Goal: Navigation & Orientation: Find specific page/section

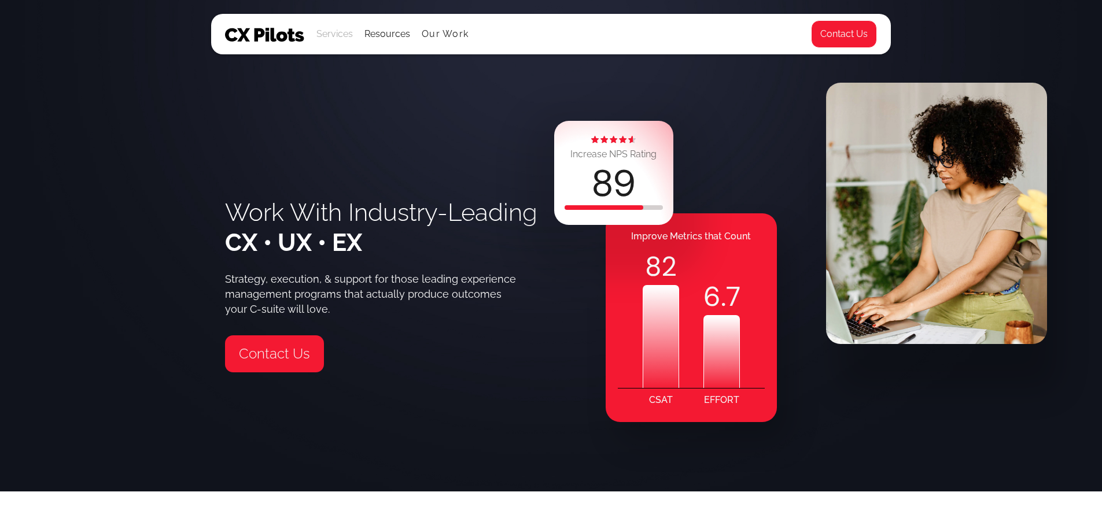
click at [331, 36] on div "Services" at bounding box center [334, 34] width 36 height 16
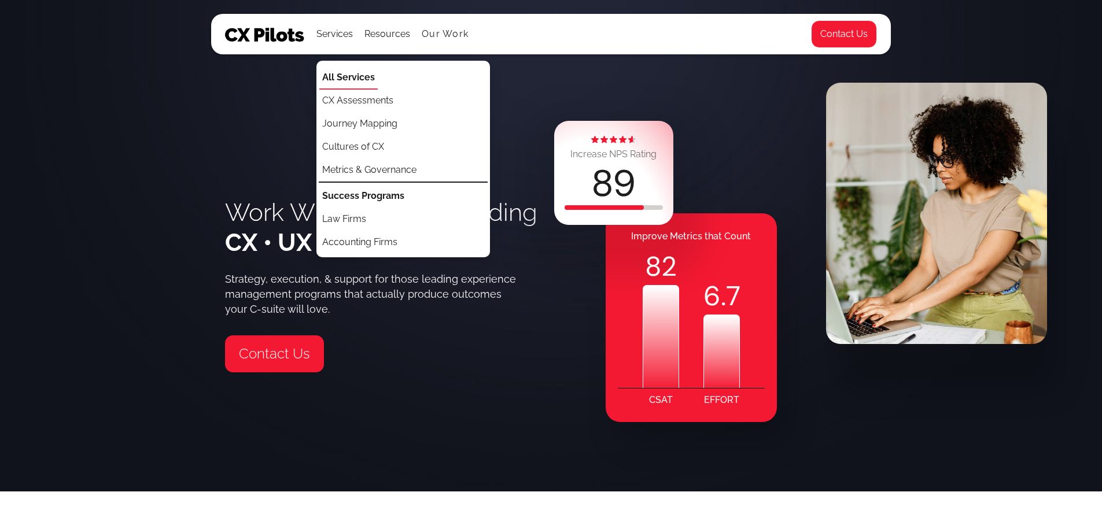
click at [348, 73] on strong "All Services" at bounding box center [348, 77] width 53 height 11
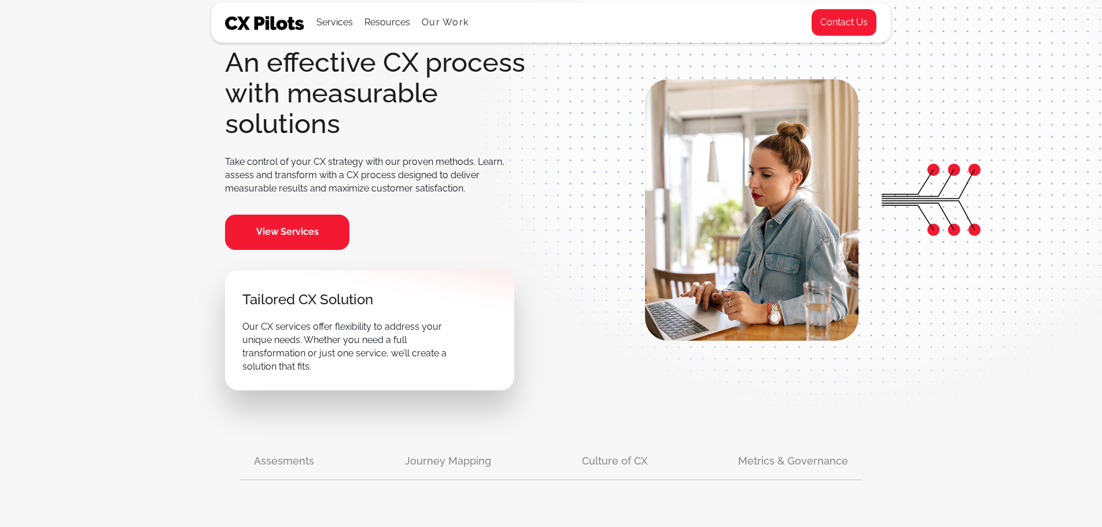
scroll to position [116, 0]
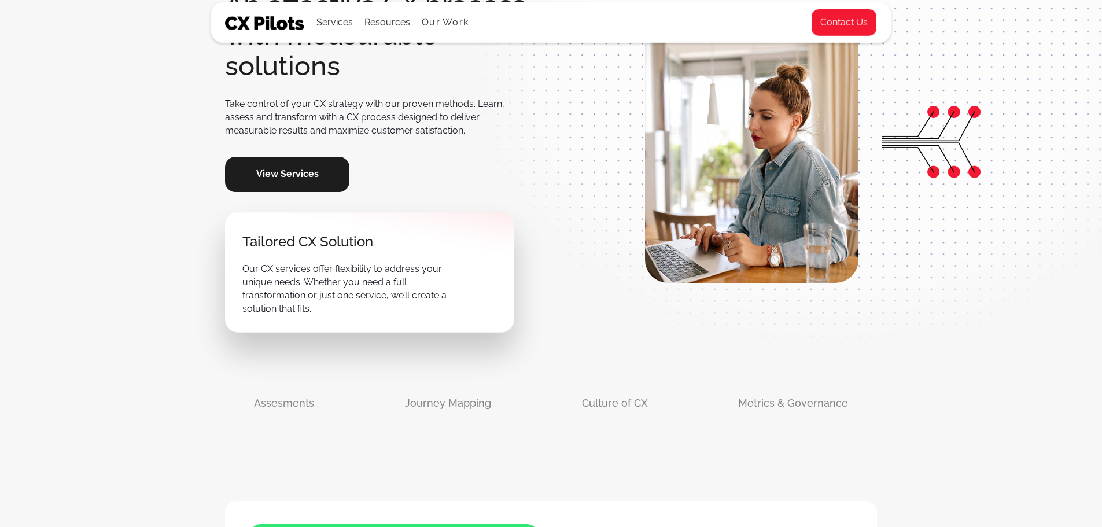
click at [300, 157] on link "View Services" at bounding box center [287, 174] width 124 height 35
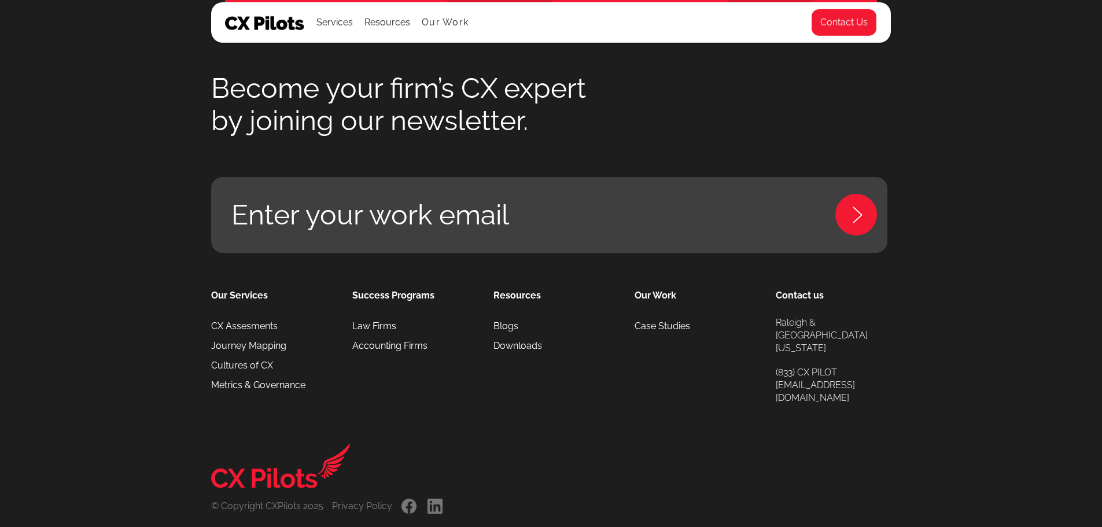
scroll to position [2620, 0]
